Goal: Navigation & Orientation: Find specific page/section

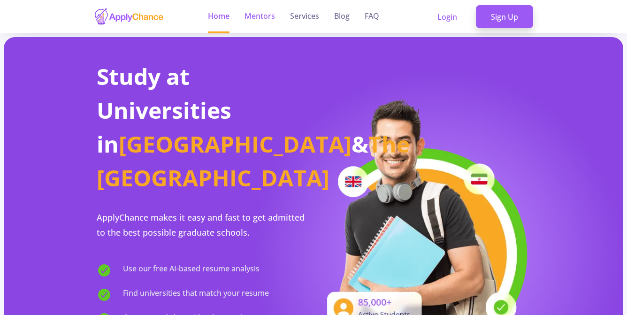
click at [263, 15] on link "Mentors" at bounding box center [259, 16] width 30 height 33
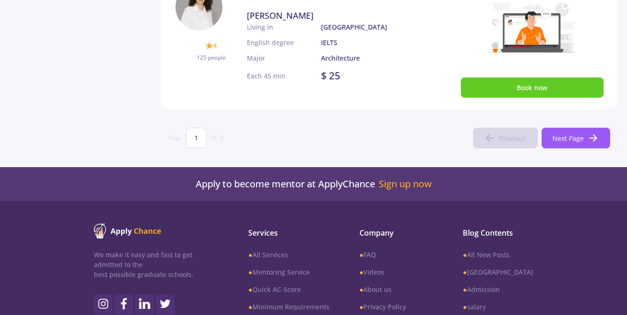
scroll to position [704, 0]
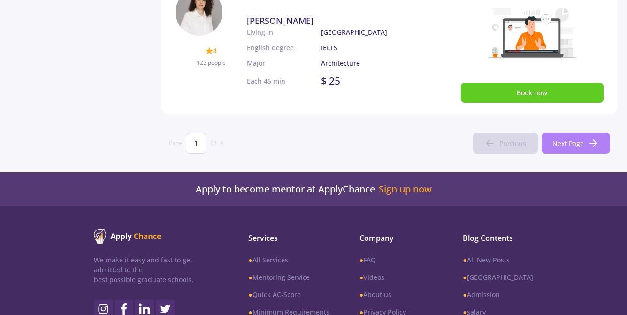
click at [583, 139] on span "Next Page" at bounding box center [567, 143] width 31 height 10
type input "2"
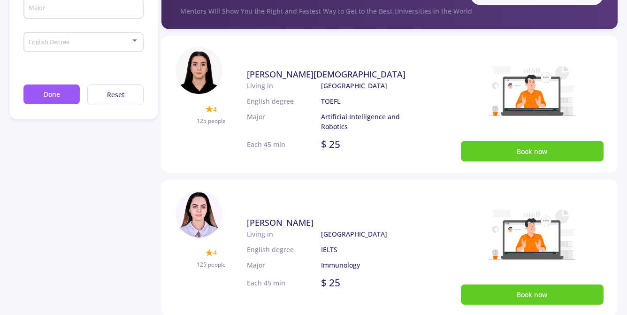
scroll to position [0, 0]
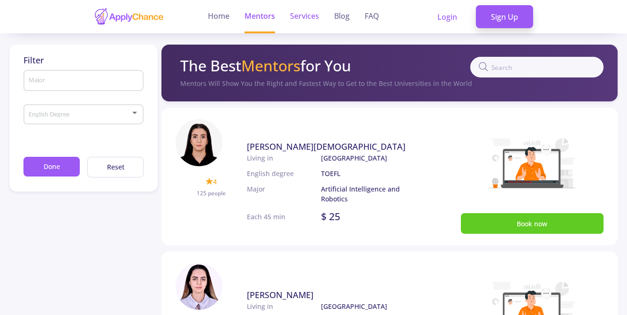
click at [315, 18] on link "Services" at bounding box center [304, 16] width 29 height 33
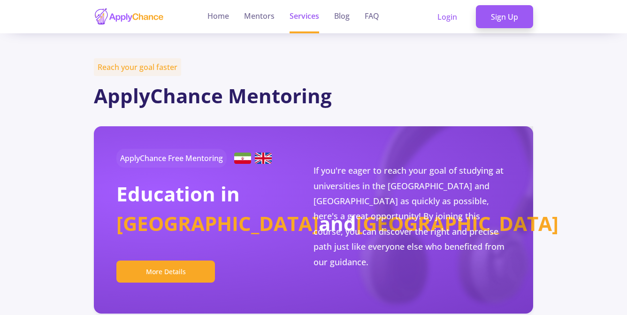
scroll to position [94, 0]
